Goal: Transaction & Acquisition: Book appointment/travel/reservation

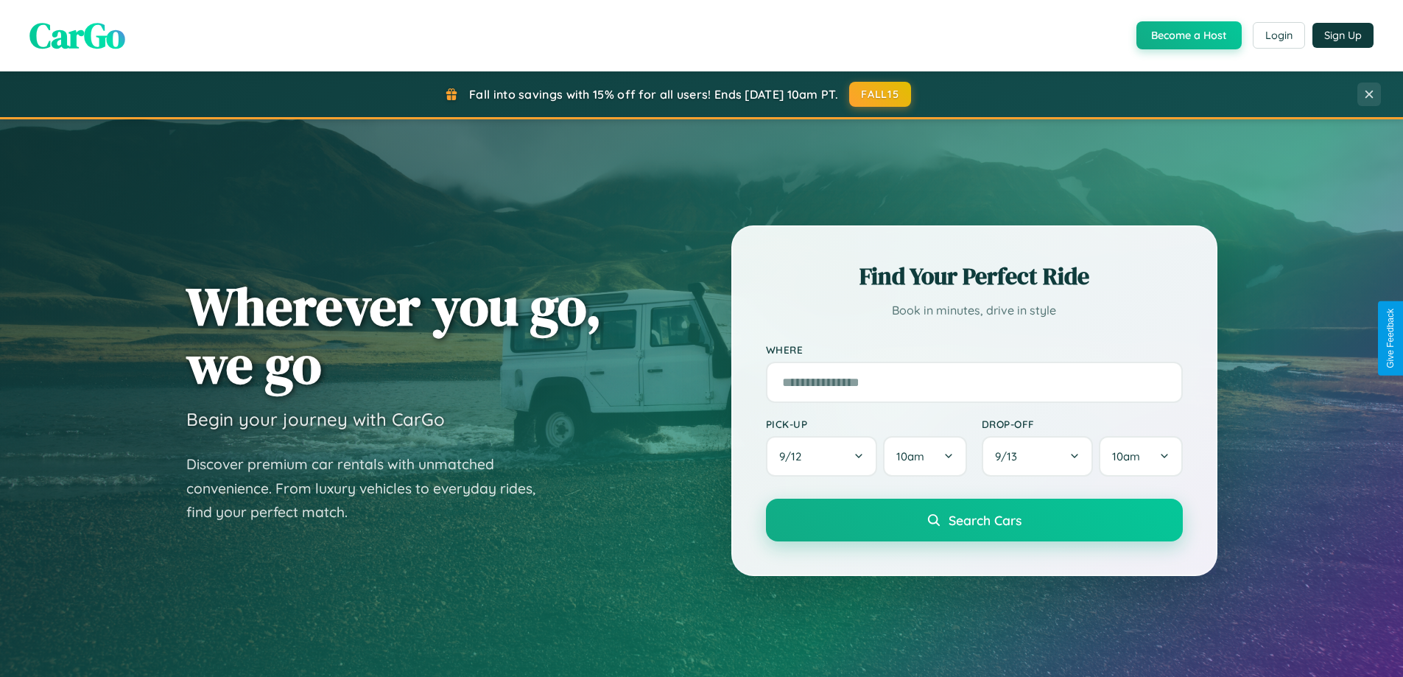
scroll to position [2834, 0]
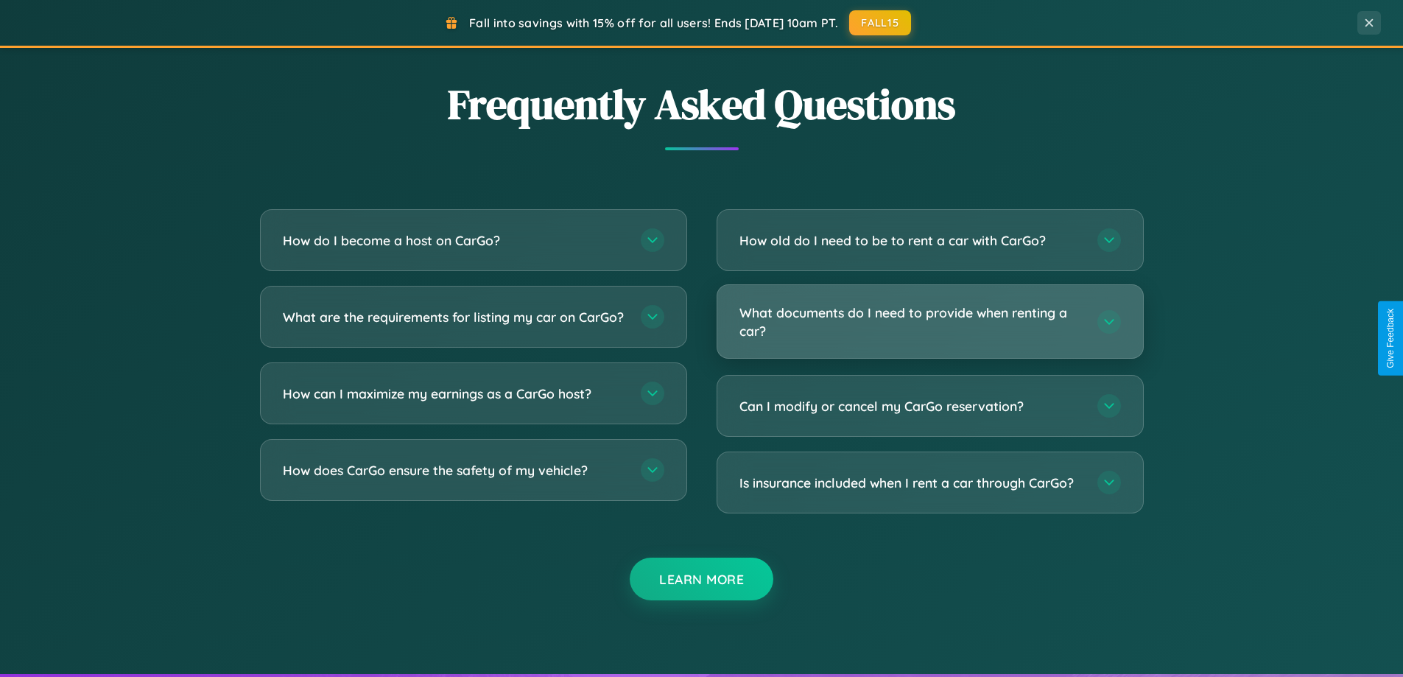
click at [929, 323] on h3 "What documents do I need to provide when renting a car?" at bounding box center [910, 321] width 343 height 36
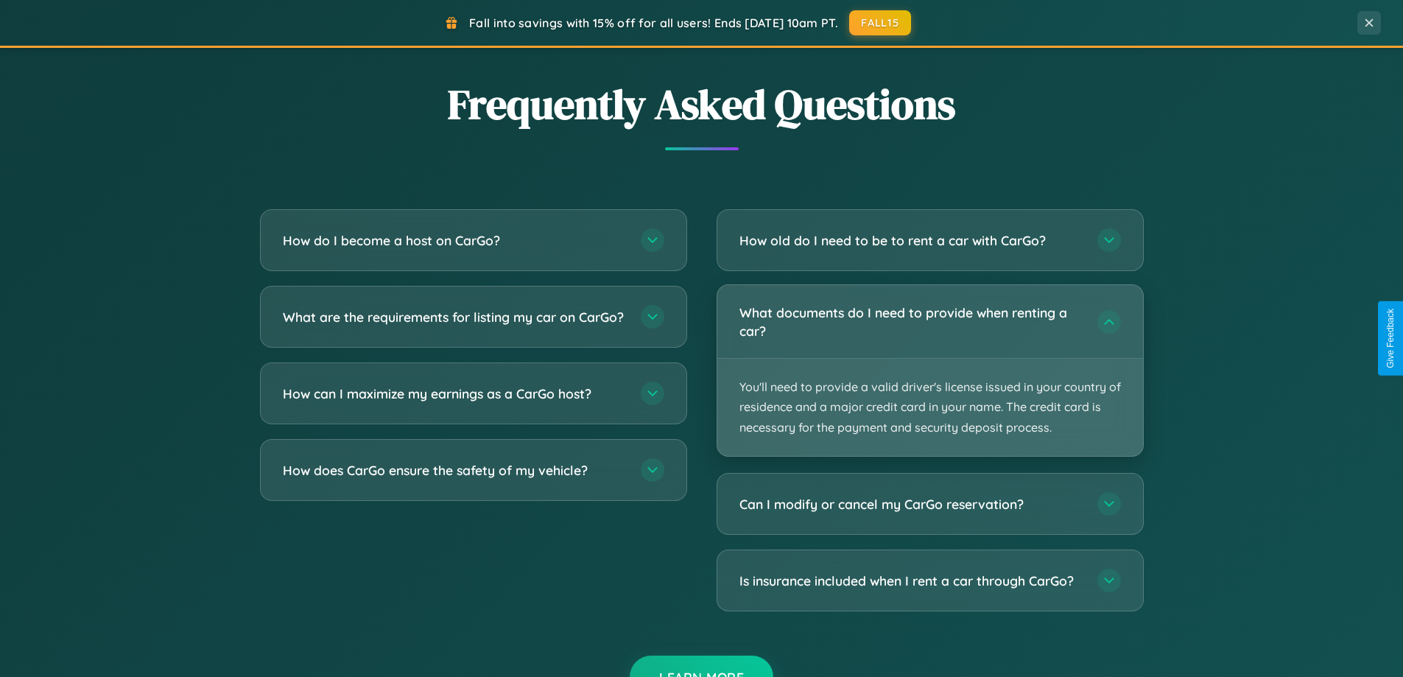
click at [929, 370] on p "You'll need to provide a valid driver's license issued in your country of resid…" at bounding box center [930, 407] width 426 height 97
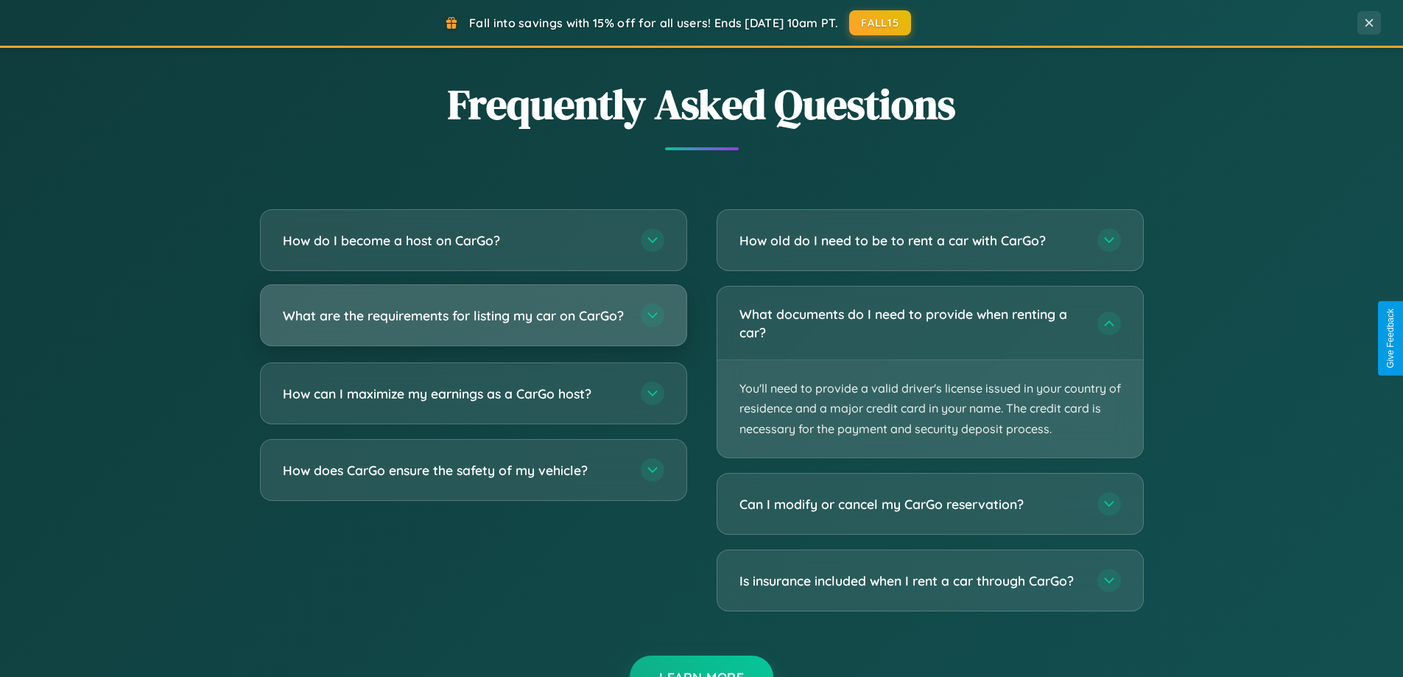
click at [473, 323] on h3 "What are the requirements for listing my car on CarGo?" at bounding box center [454, 315] width 343 height 18
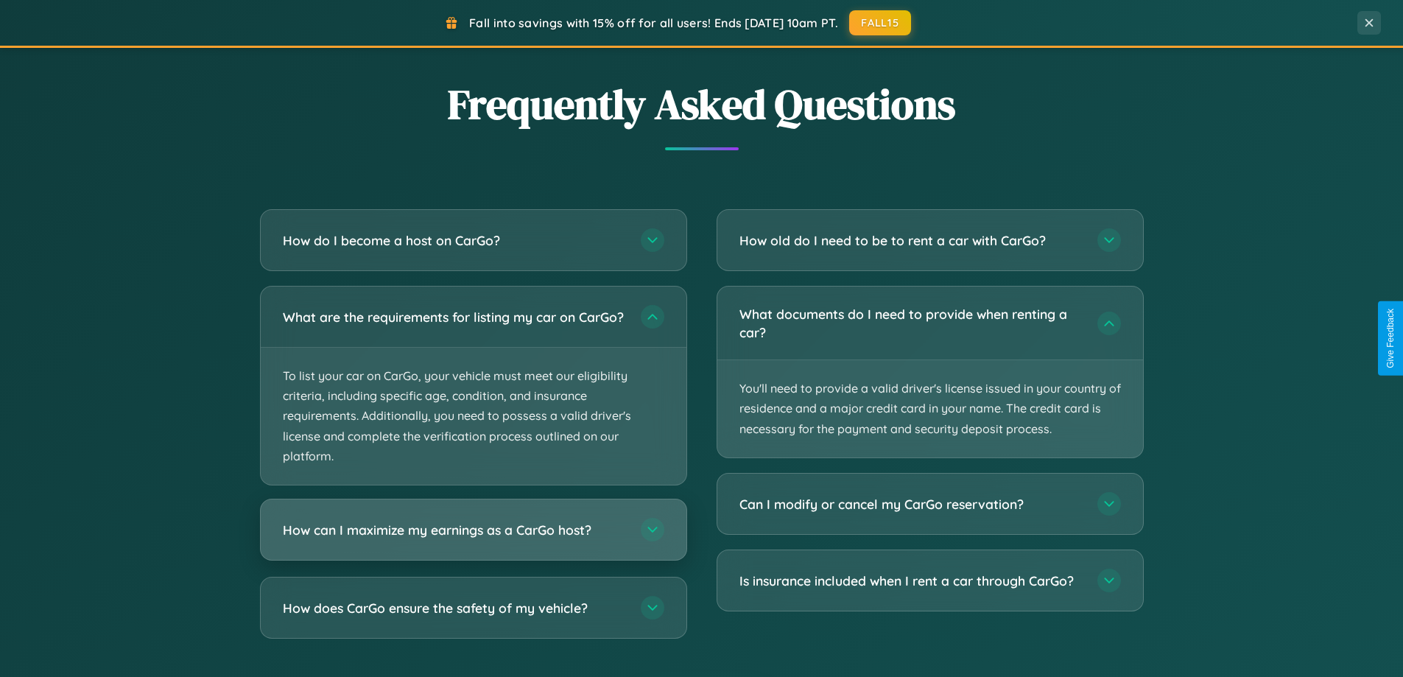
click at [473, 539] on h3 "How can I maximize my earnings as a CarGo host?" at bounding box center [454, 530] width 343 height 18
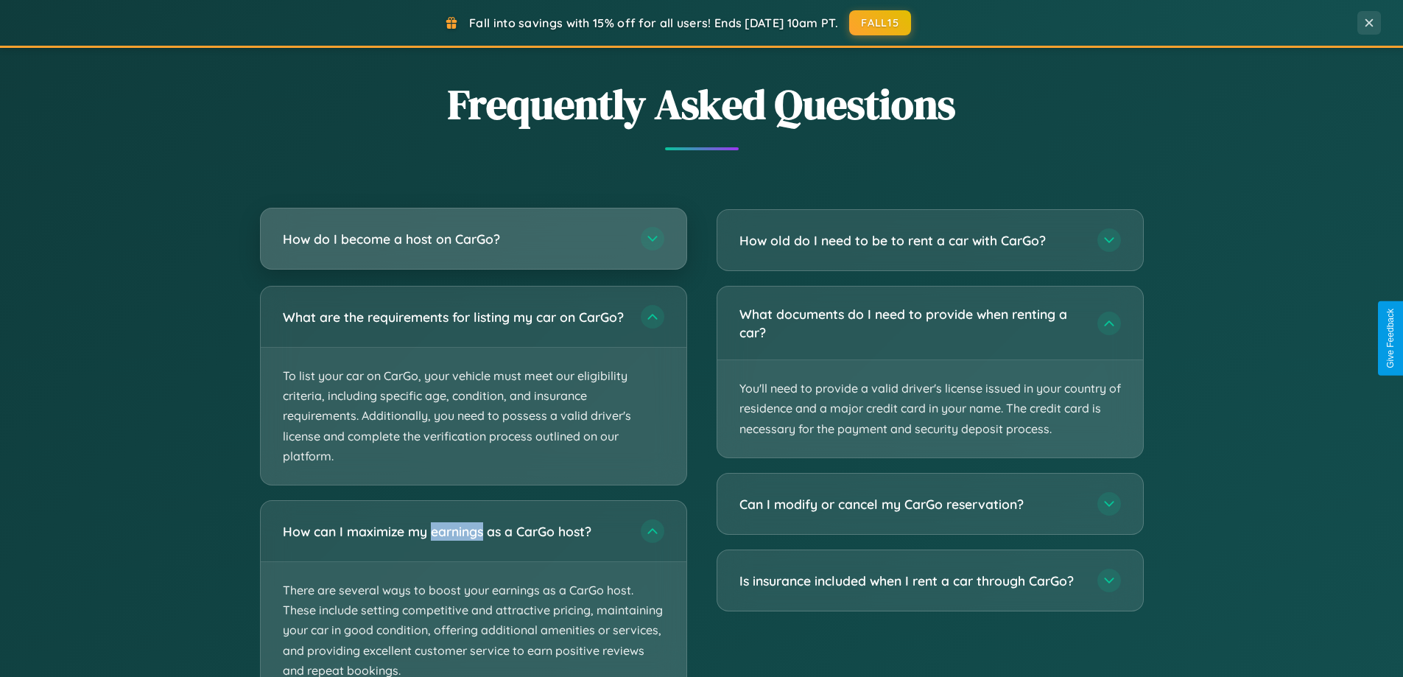
click at [473, 240] on h3 "How do I become a host on CarGo?" at bounding box center [454, 239] width 343 height 18
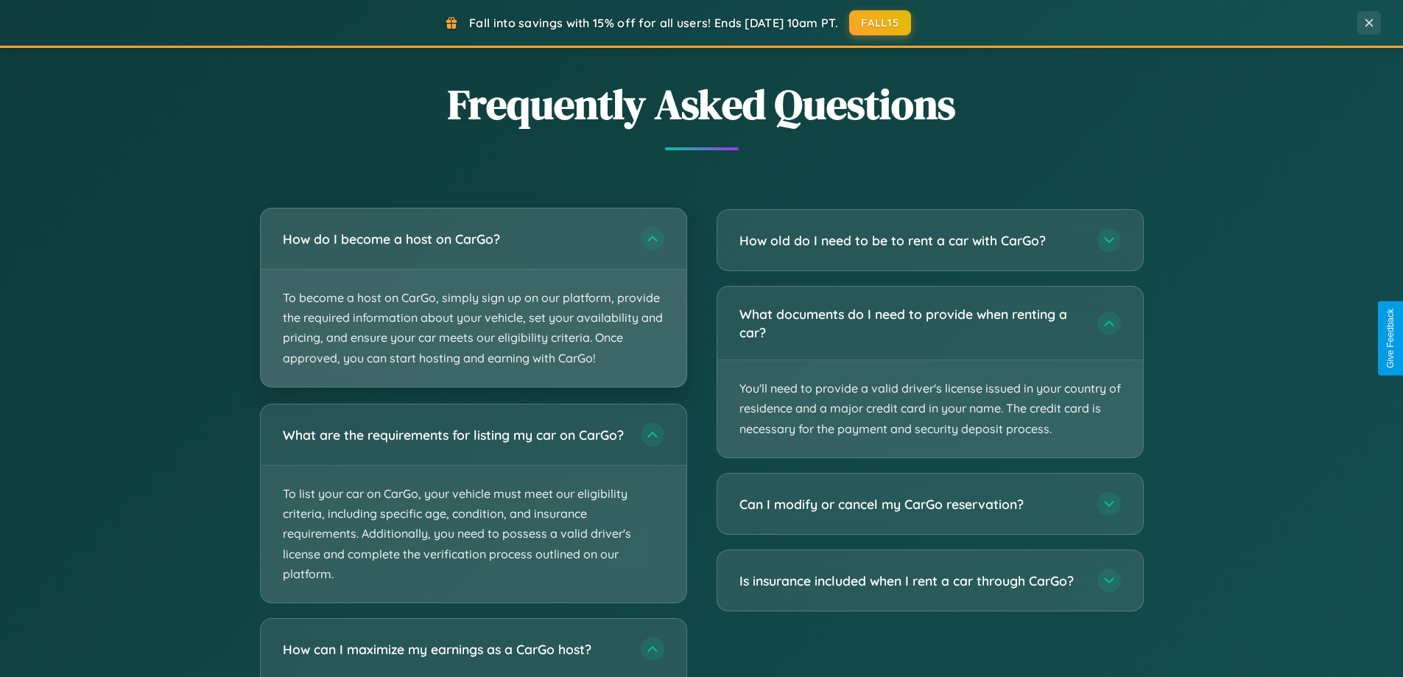
click at [473, 297] on p "To become a host on CarGo, simply sign up on our platform, provide the required…" at bounding box center [474, 328] width 426 height 117
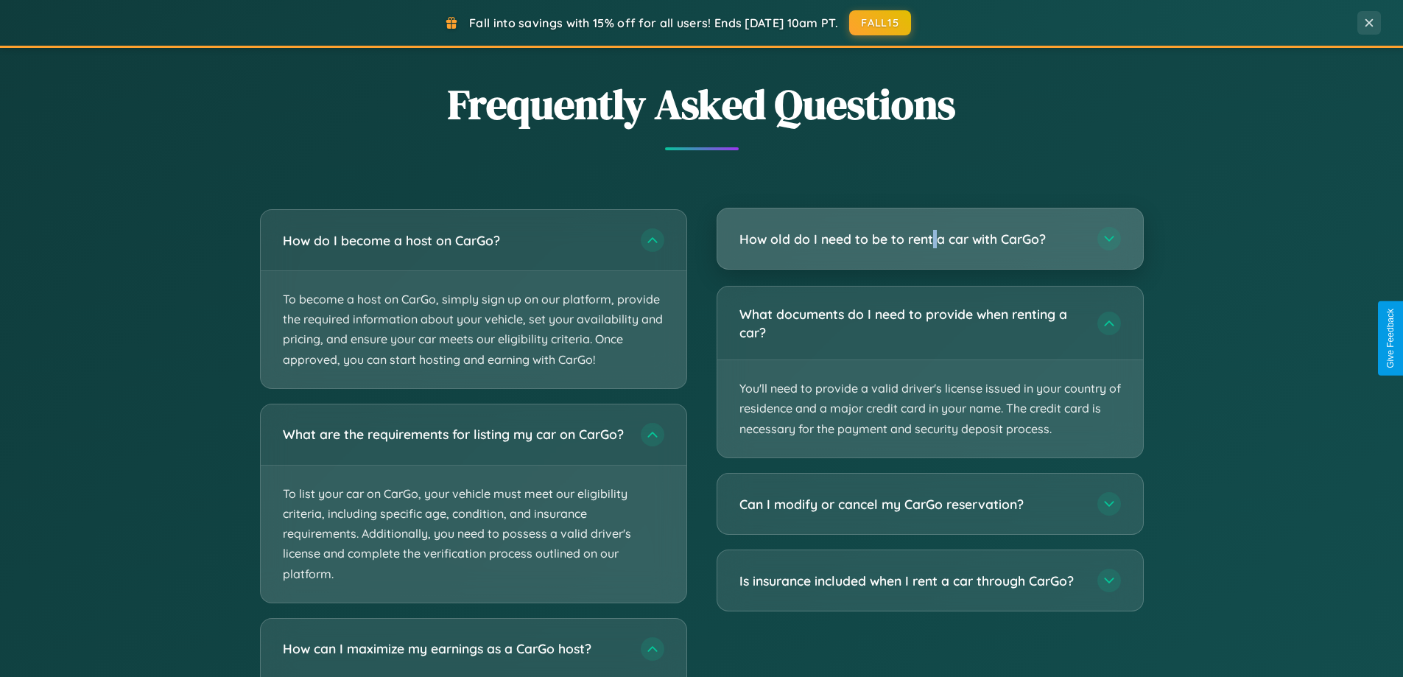
click at [929, 239] on h3 "How old do I need to be to rent a car with CarGo?" at bounding box center [910, 239] width 343 height 18
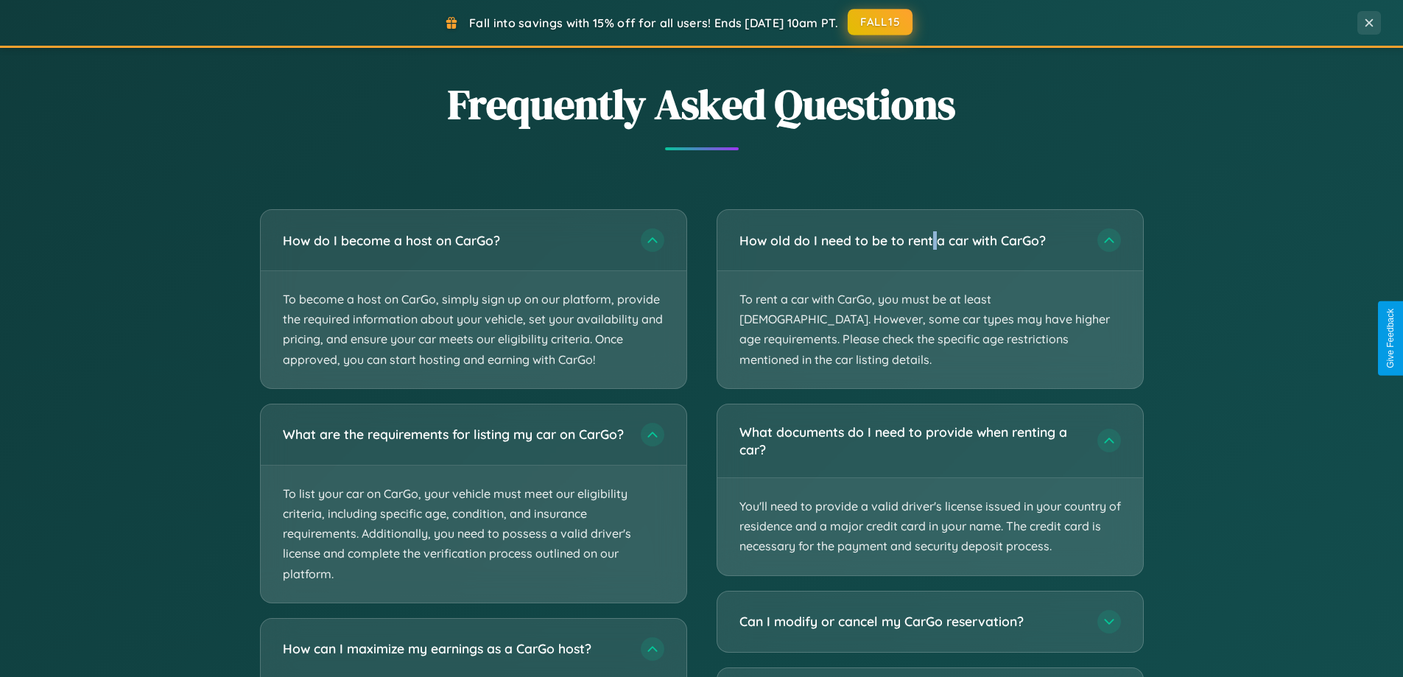
click at [881, 22] on button "FALL15" at bounding box center [880, 22] width 65 height 27
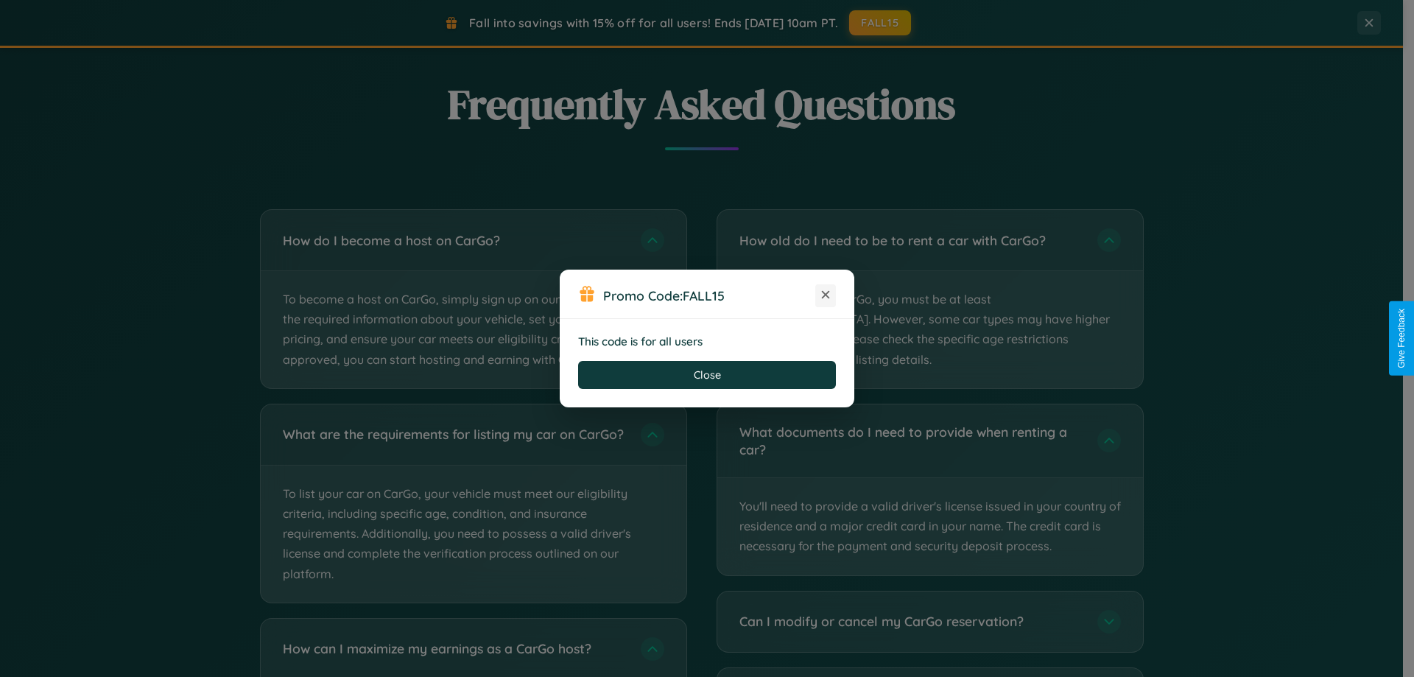
click at [826, 295] on icon at bounding box center [825, 294] width 15 height 15
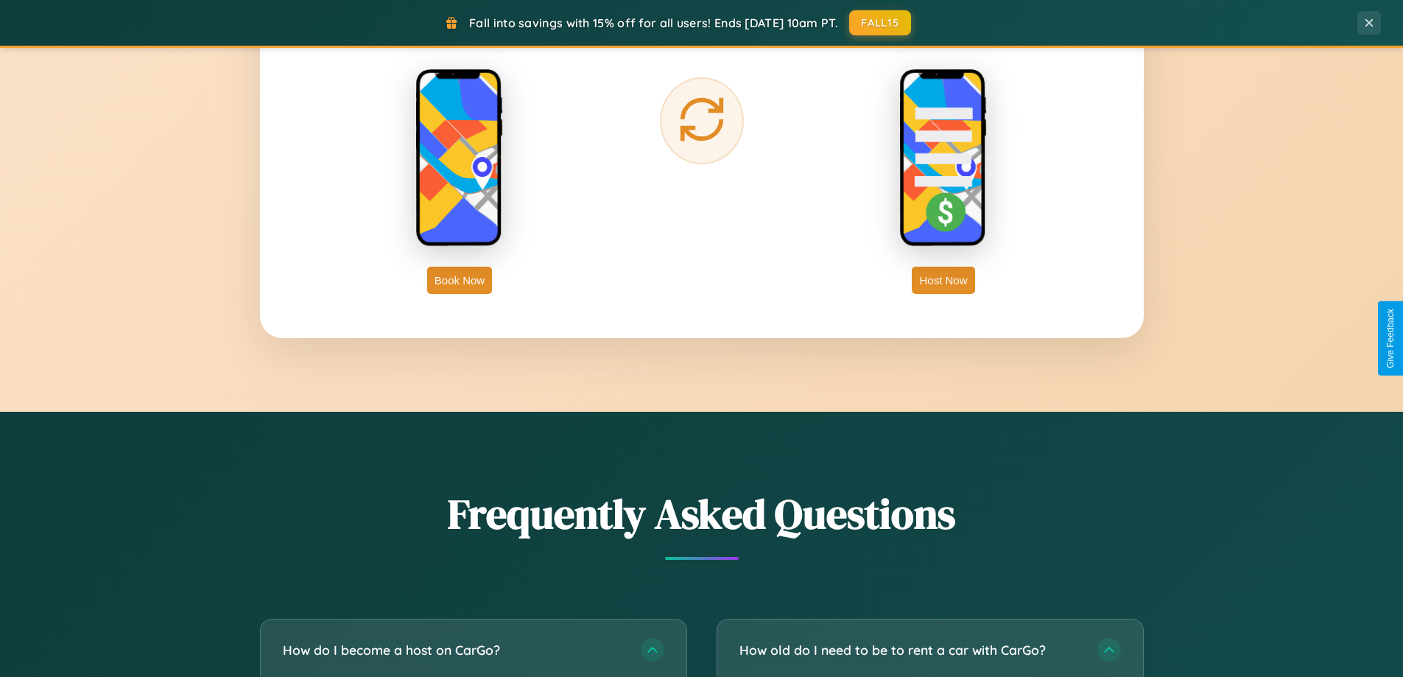
scroll to position [2366, 0]
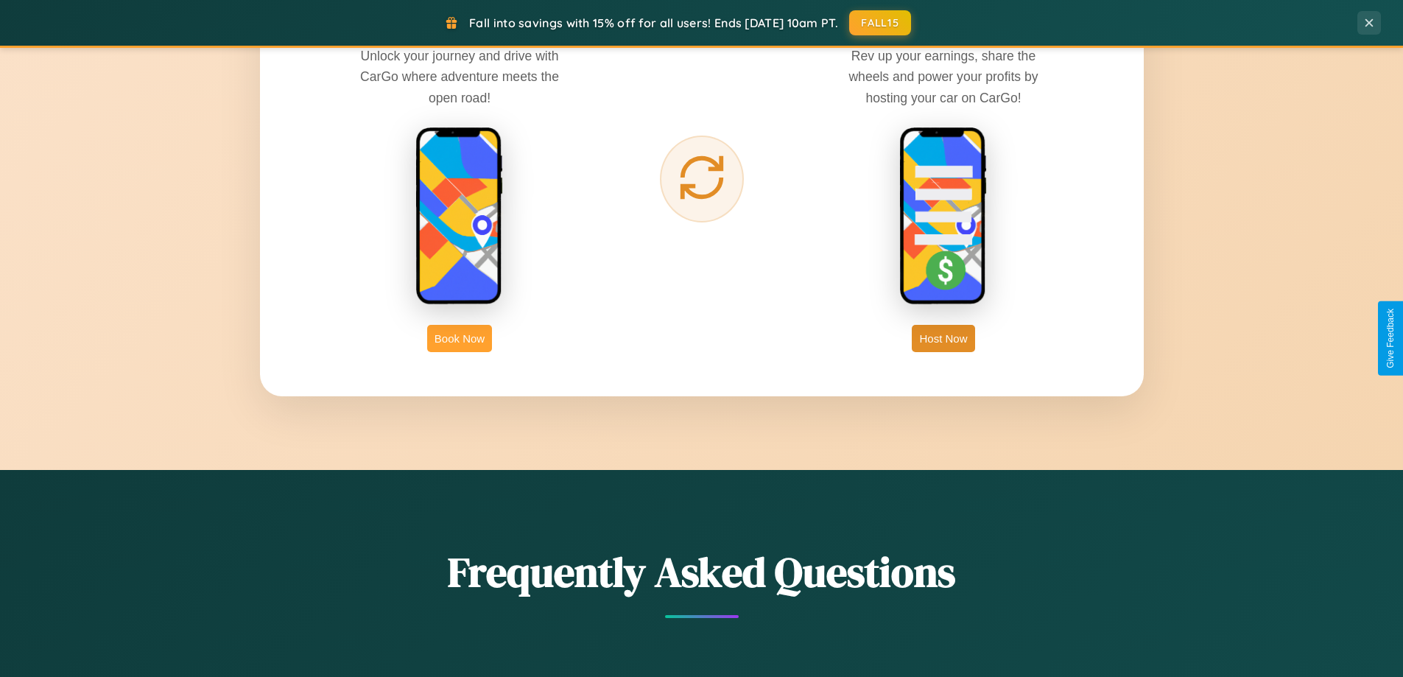
click at [460, 338] on button "Book Now" at bounding box center [459, 338] width 65 height 27
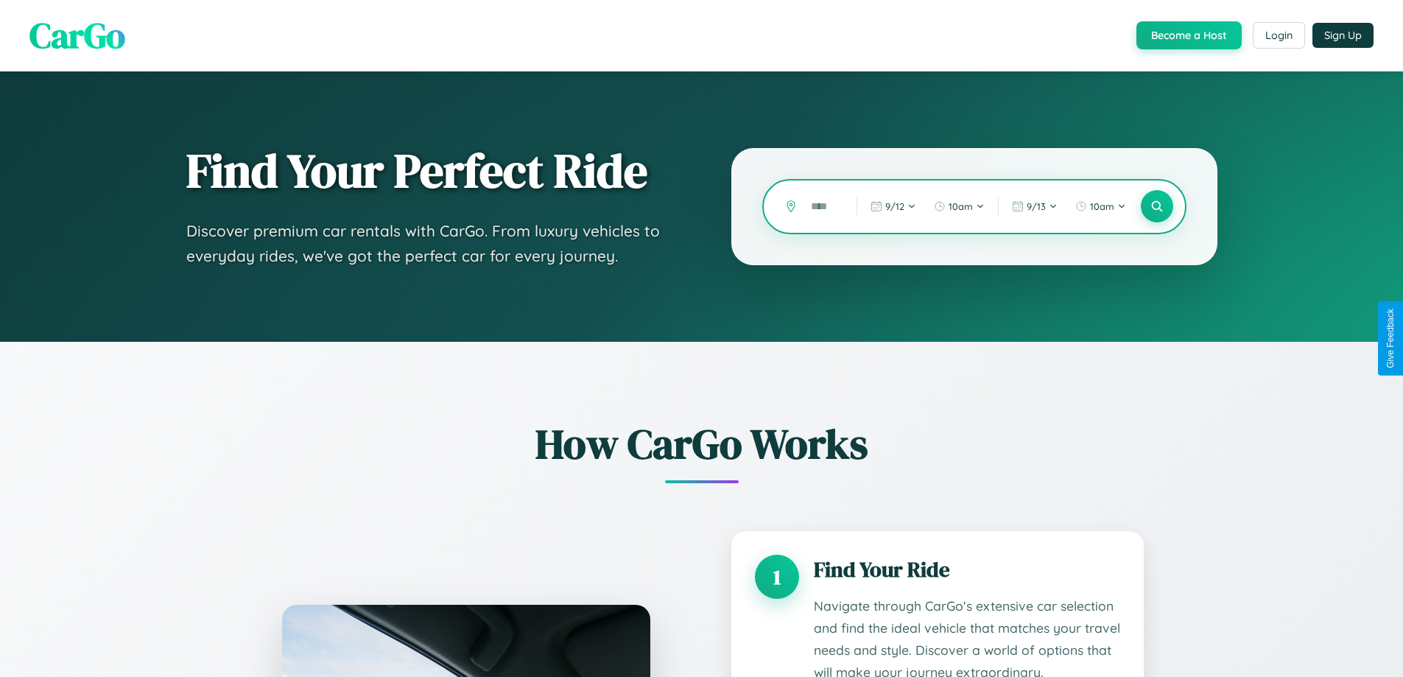
click at [823, 206] on input "text" at bounding box center [822, 207] width 38 height 26
click at [1156, 206] on icon at bounding box center [1157, 207] width 14 height 14
